Goal: Transaction & Acquisition: Book appointment/travel/reservation

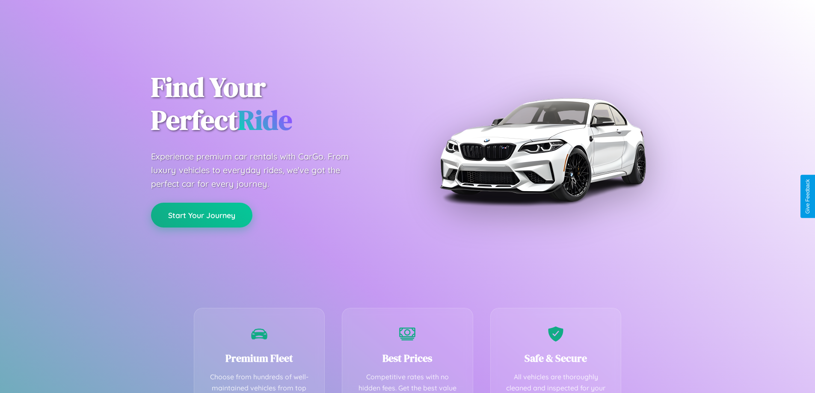
click at [201, 215] on button "Start Your Journey" at bounding box center [201, 215] width 101 height 25
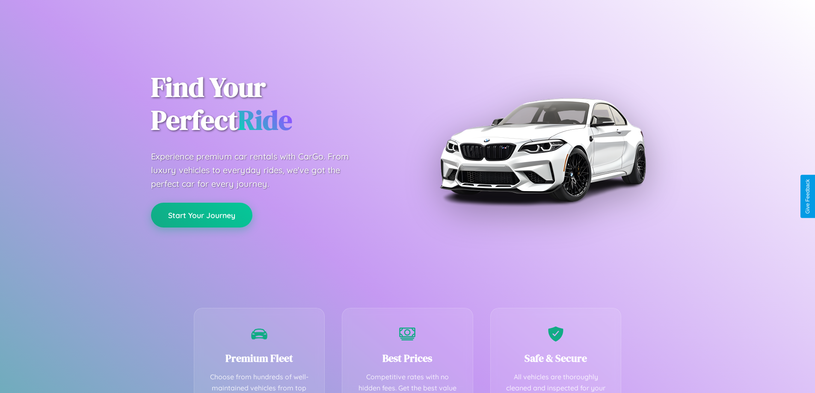
click at [201, 215] on button "Start Your Journey" at bounding box center [201, 215] width 101 height 25
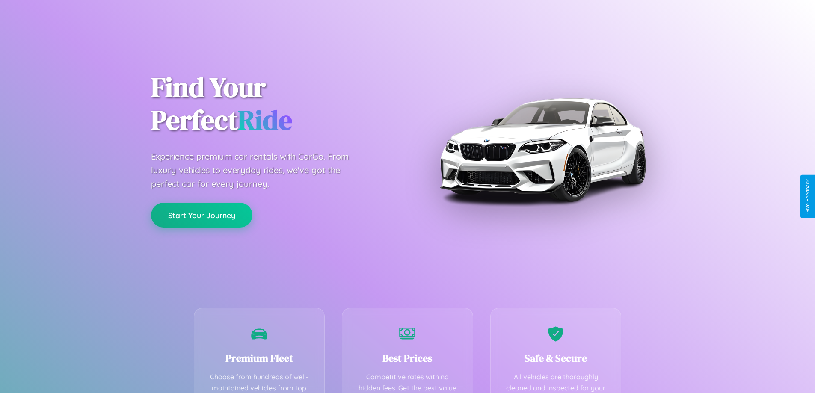
click at [201, 215] on button "Start Your Journey" at bounding box center [201, 215] width 101 height 25
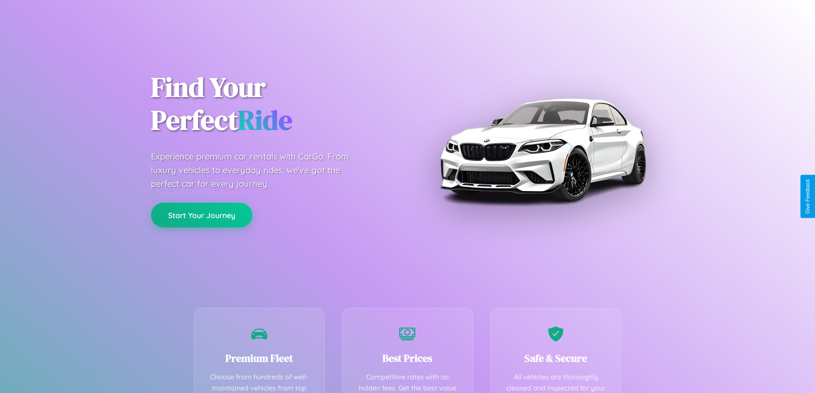
click at [201, 215] on button "Start Your Journey" at bounding box center [201, 215] width 101 height 25
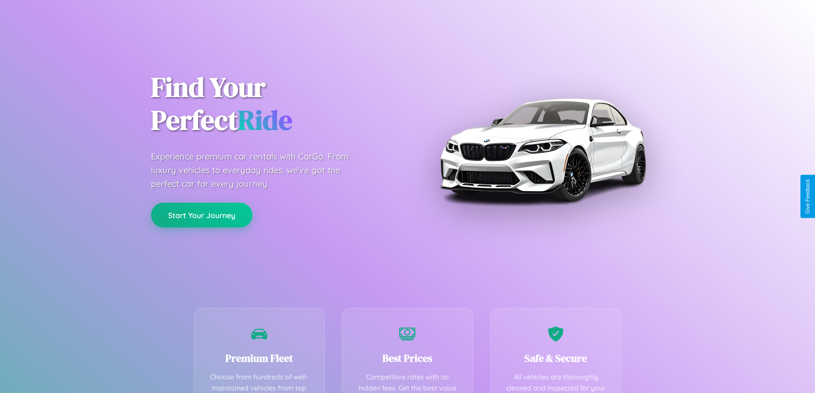
click at [201, 215] on button "Start Your Journey" at bounding box center [201, 215] width 101 height 25
